Goal: Task Accomplishment & Management: Manage account settings

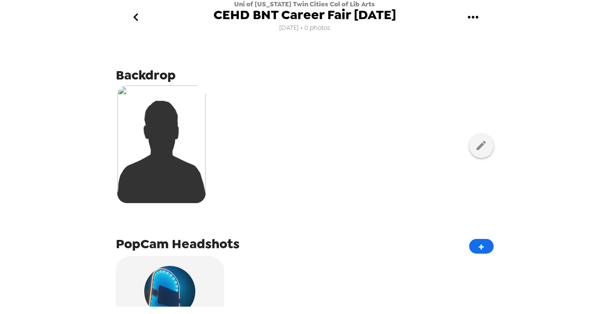
click at [186, 132] on img at bounding box center [161, 144] width 88 height 118
click at [479, 151] on icon "button" at bounding box center [481, 145] width 12 height 12
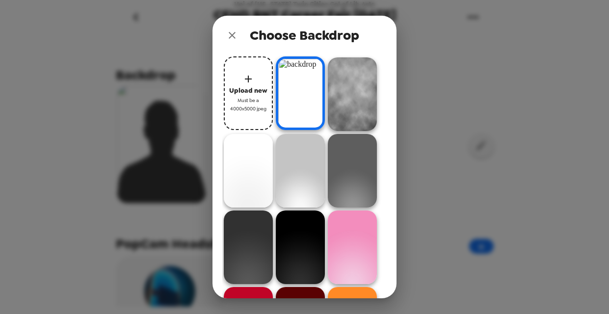
click at [313, 109] on img at bounding box center [300, 93] width 49 height 74
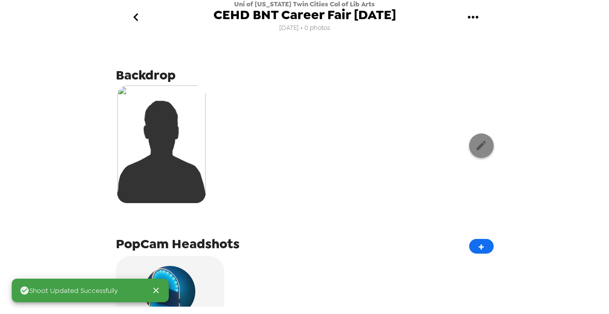
click at [476, 153] on button "button" at bounding box center [481, 145] width 25 height 25
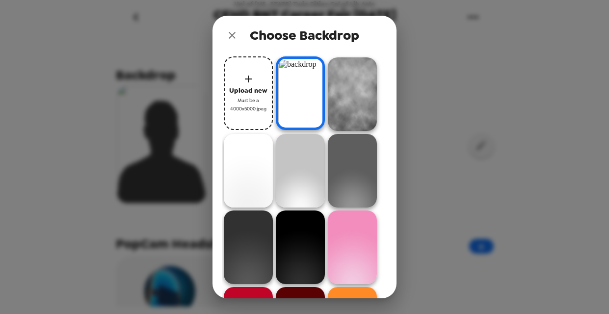
click at [316, 106] on img at bounding box center [300, 93] width 49 height 74
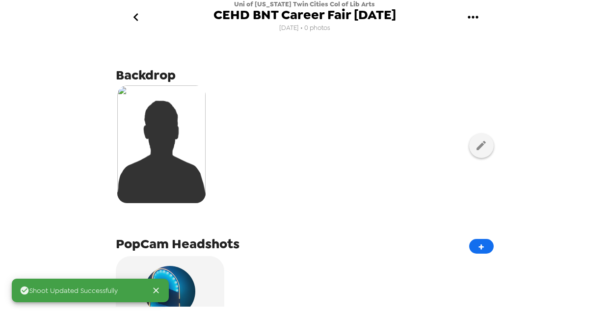
click at [186, 147] on img at bounding box center [161, 144] width 88 height 118
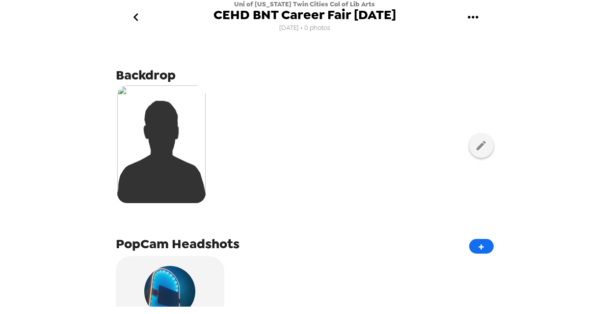
click at [186, 147] on img at bounding box center [161, 144] width 88 height 118
drag, startPoint x: 242, startPoint y: 199, endPoint x: 102, endPoint y: 190, distance: 140.6
click at [102, 190] on div "Uni of [US_STATE] Twin Cities Col of Lib Arts CEHD BNT Career Fair [DATE] [DATE…" at bounding box center [304, 157] width 609 height 314
click at [254, 157] on div at bounding box center [305, 145] width 378 height 123
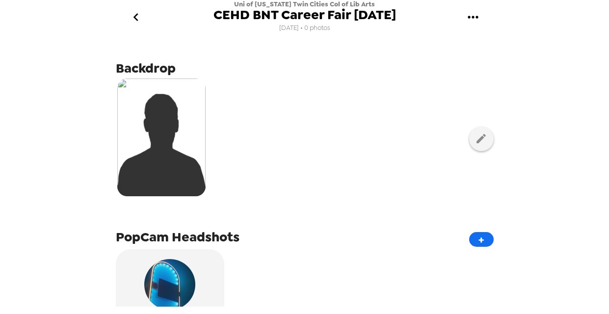
scroll to position [6, 0]
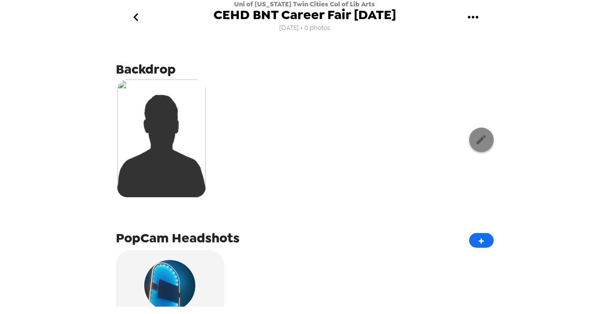
click at [476, 144] on icon "button" at bounding box center [480, 139] width 9 height 9
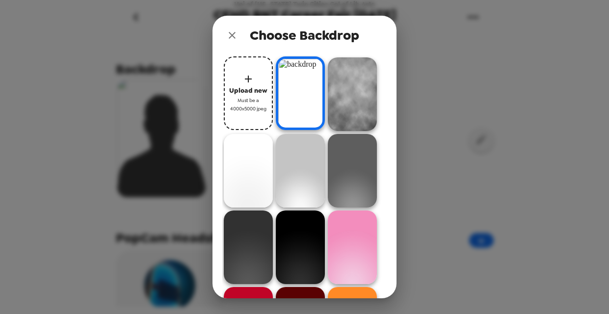
click at [233, 37] on icon "close" at bounding box center [232, 35] width 12 height 12
